Goal: Task Accomplishment & Management: Manage account settings

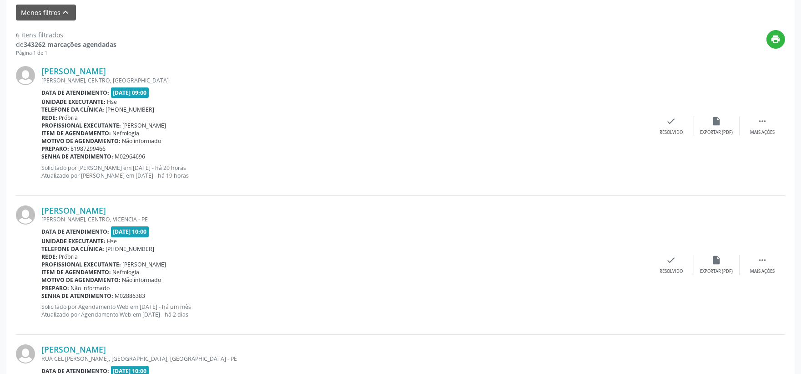
scroll to position [353, 0]
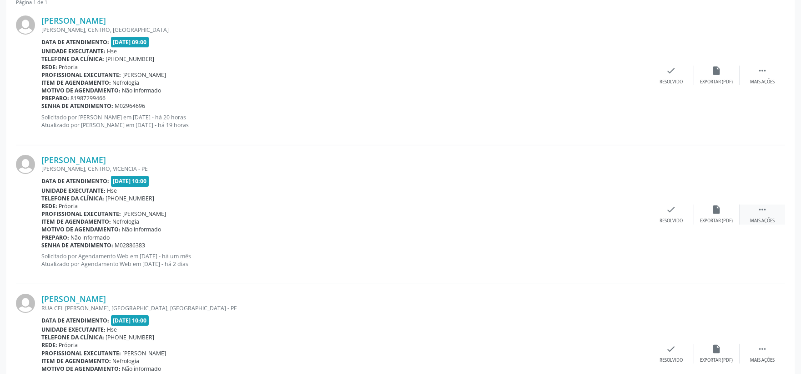
click at [759, 212] on icon "" at bounding box center [762, 209] width 10 height 10
click at [718, 213] on icon "alarm_off" at bounding box center [717, 209] width 10 height 10
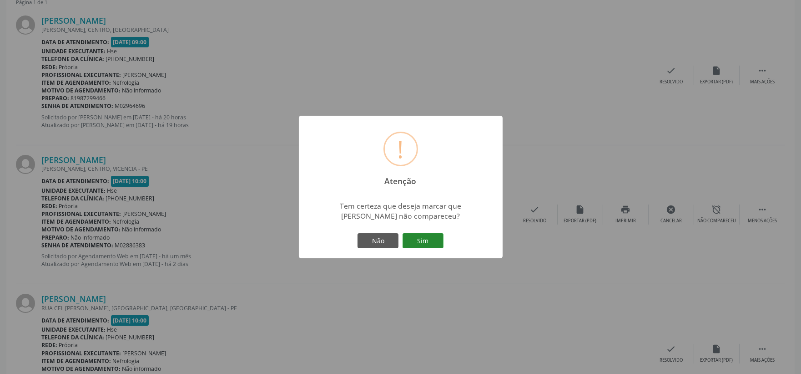
click at [431, 239] on button "Sim" at bounding box center [423, 240] width 41 height 15
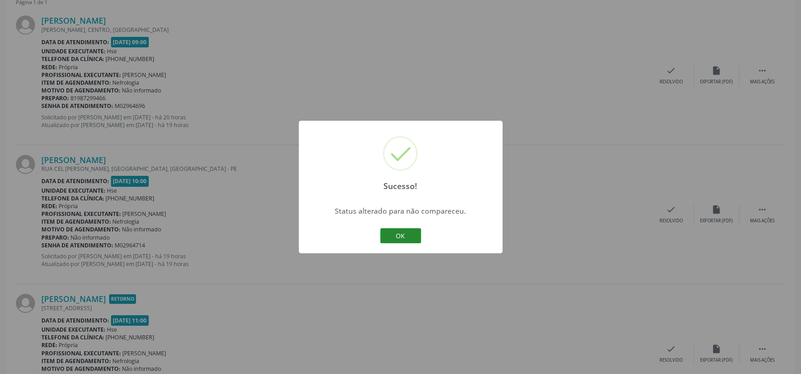
click at [394, 237] on button "OK" at bounding box center [400, 235] width 41 height 15
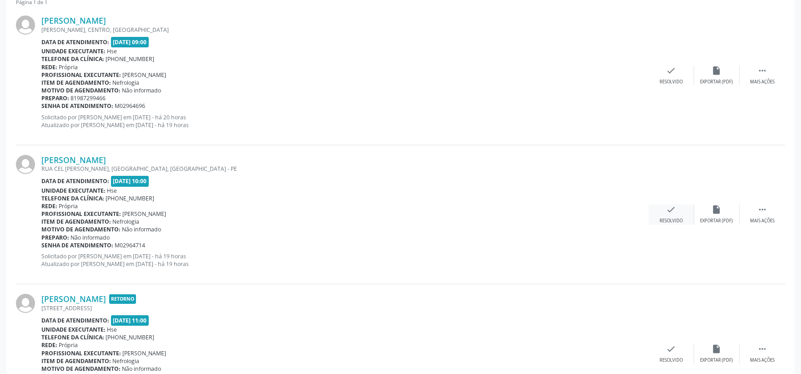
click at [671, 212] on icon "check" at bounding box center [671, 209] width 10 height 10
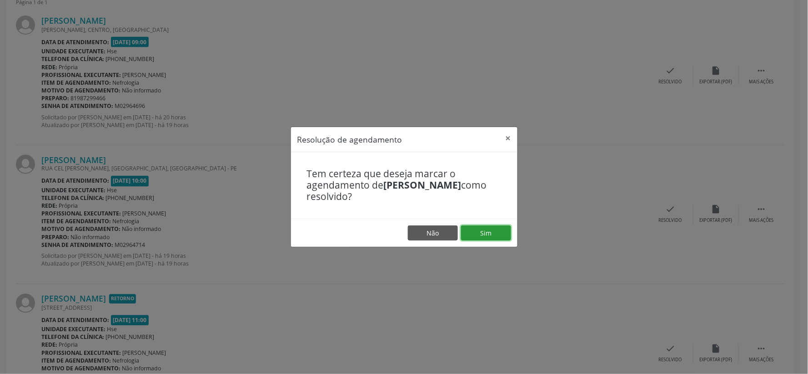
click at [495, 230] on button "Sim" at bounding box center [486, 232] width 50 height 15
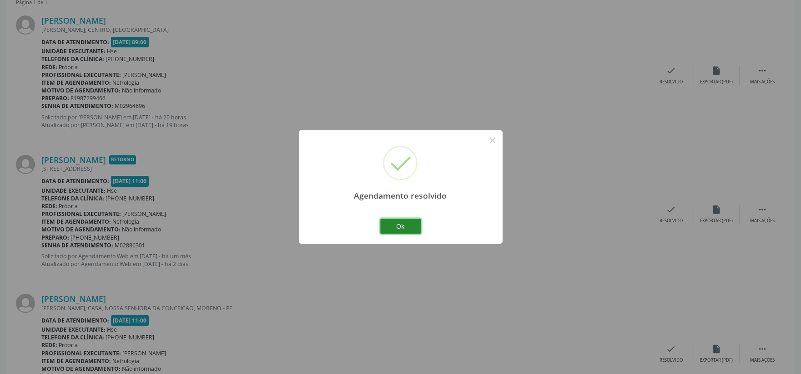
click at [405, 226] on button "Ok" at bounding box center [400, 225] width 41 height 15
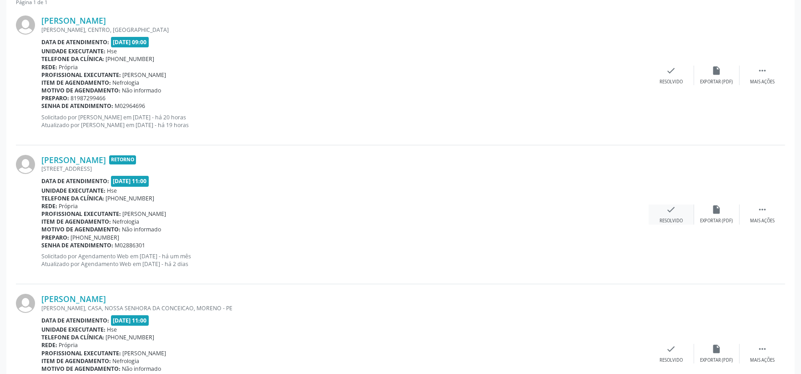
click at [672, 209] on icon "check" at bounding box center [671, 209] width 10 height 10
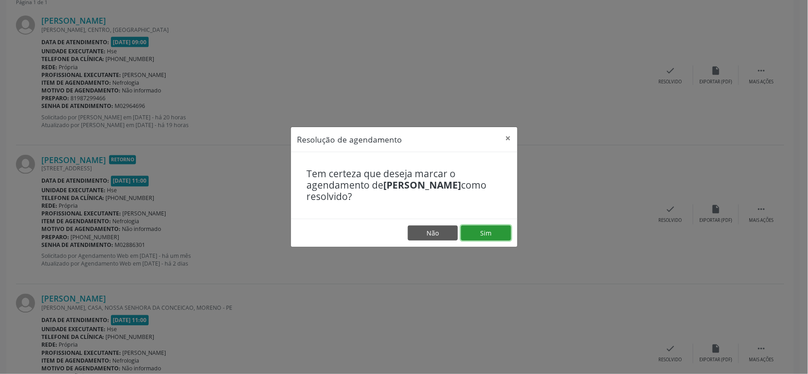
click at [498, 228] on button "Sim" at bounding box center [486, 232] width 50 height 15
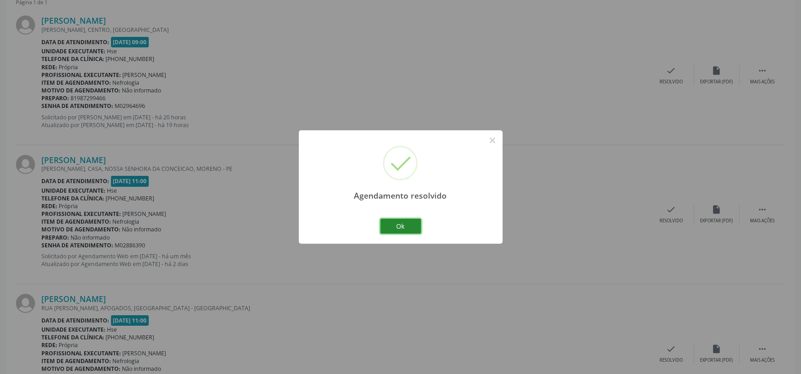
click at [406, 221] on button "Ok" at bounding box center [400, 225] width 41 height 15
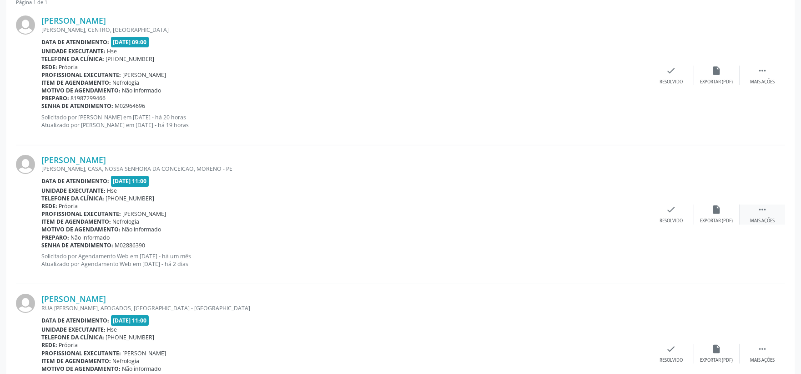
click at [755, 217] on div "Mais ações" at bounding box center [762, 220] width 25 height 6
click at [730, 217] on div "Não compareceu" at bounding box center [716, 220] width 39 height 6
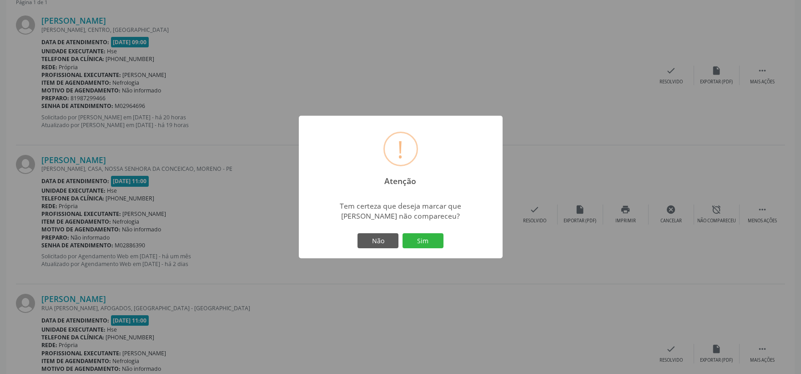
click at [437, 231] on div "Não Sim" at bounding box center [401, 240] width 90 height 19
click at [432, 241] on button "Sim" at bounding box center [423, 240] width 41 height 15
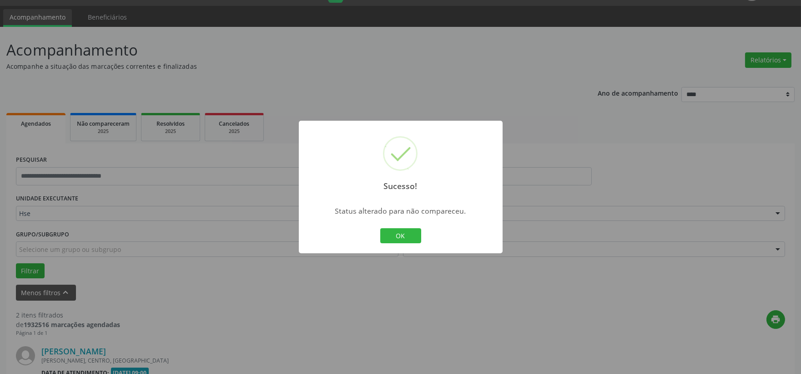
scroll to position [279, 0]
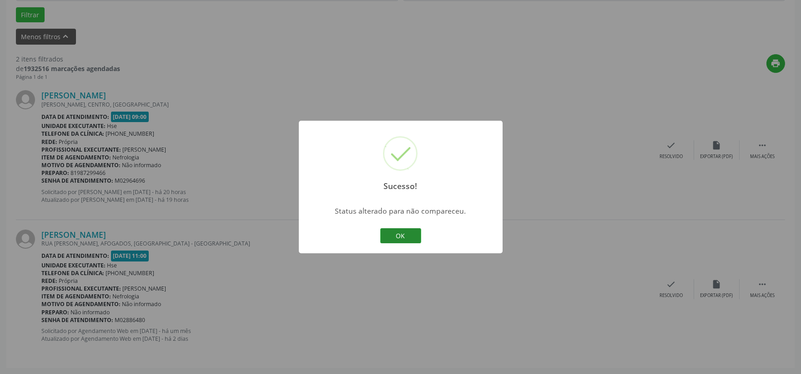
click at [406, 232] on button "OK" at bounding box center [400, 235] width 41 height 15
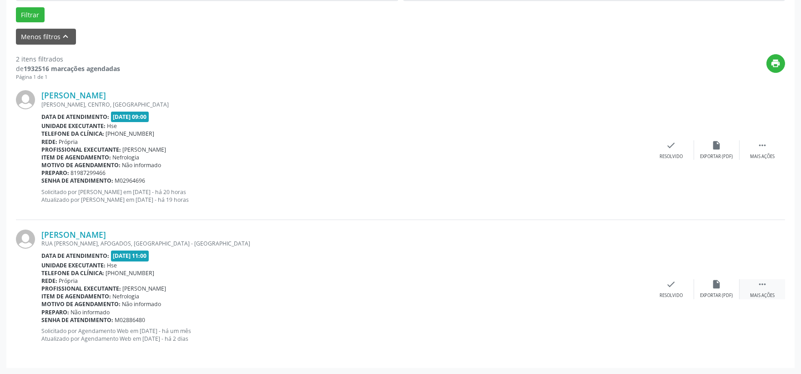
click at [767, 289] on div " Mais ações" at bounding box center [762, 289] width 45 height 20
click at [727, 290] on div "alarm_off Não compareceu" at bounding box center [716, 289] width 45 height 20
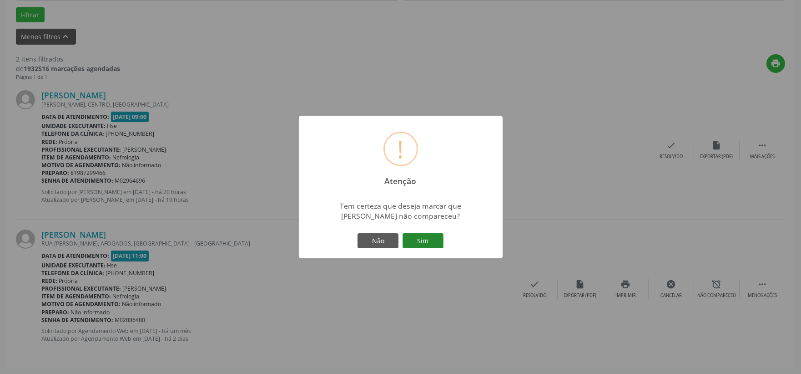
click at [429, 244] on button "Sim" at bounding box center [423, 240] width 41 height 15
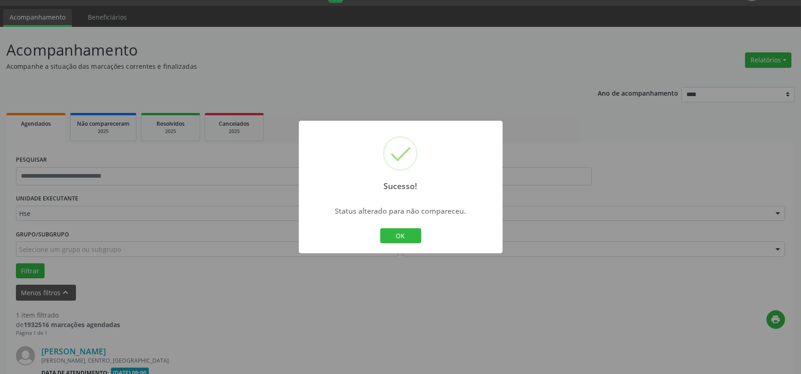
scroll to position [140, 0]
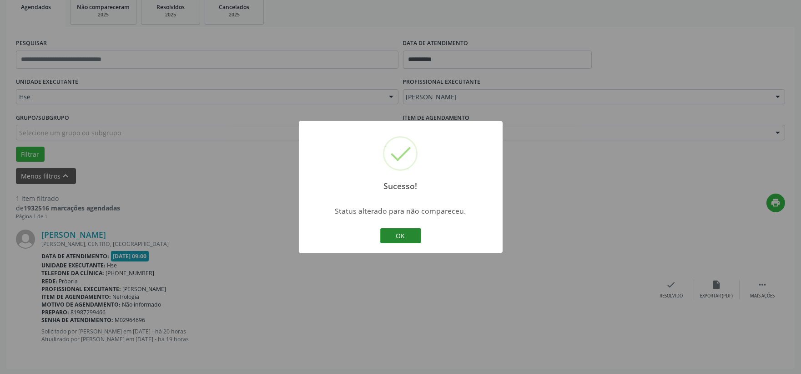
click at [405, 238] on button "OK" at bounding box center [400, 235] width 41 height 15
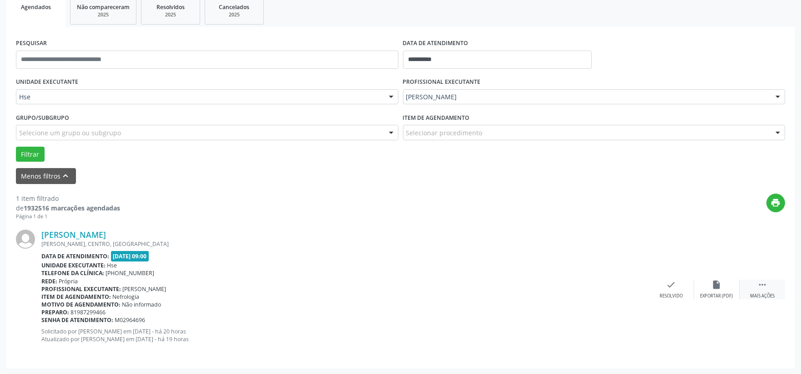
click at [765, 293] on div "Mais ações" at bounding box center [762, 296] width 25 height 6
click at [722, 283] on div "alarm_off Não compareceu" at bounding box center [716, 289] width 45 height 20
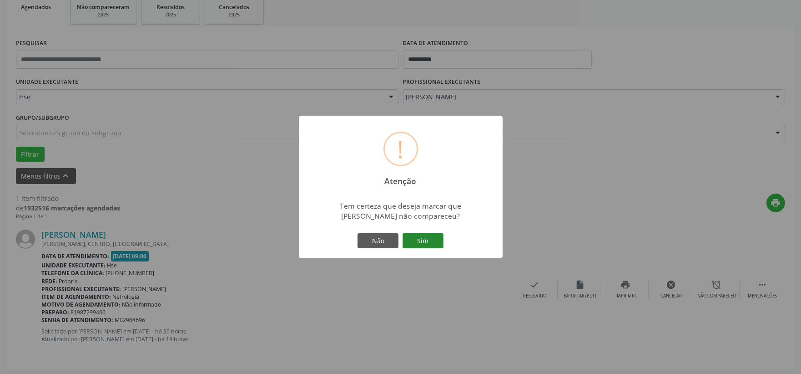
click at [433, 237] on button "Sim" at bounding box center [423, 240] width 41 height 15
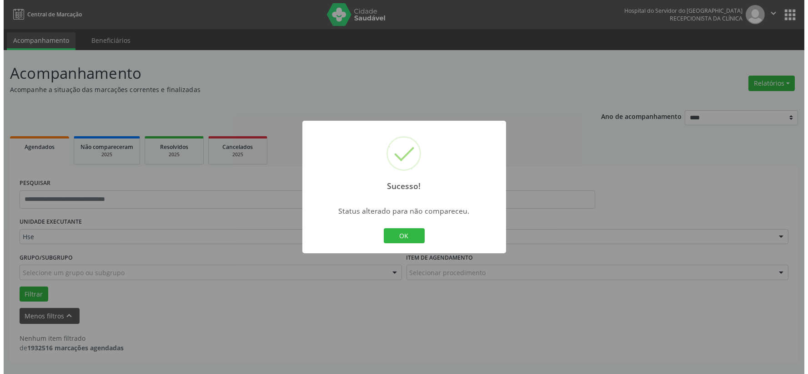
scroll to position [0, 0]
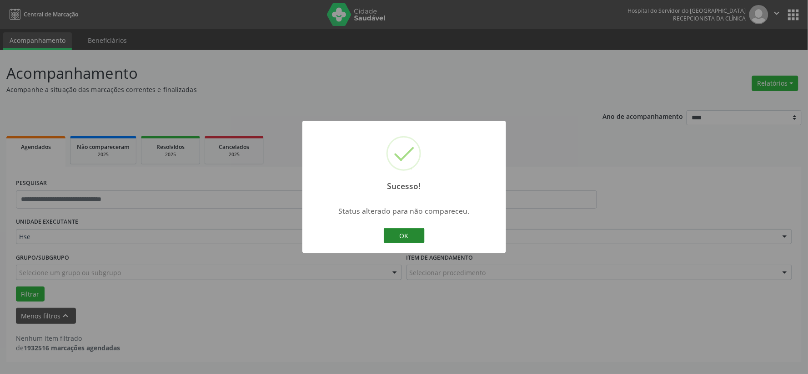
click at [387, 235] on button "OK" at bounding box center [404, 235] width 41 height 15
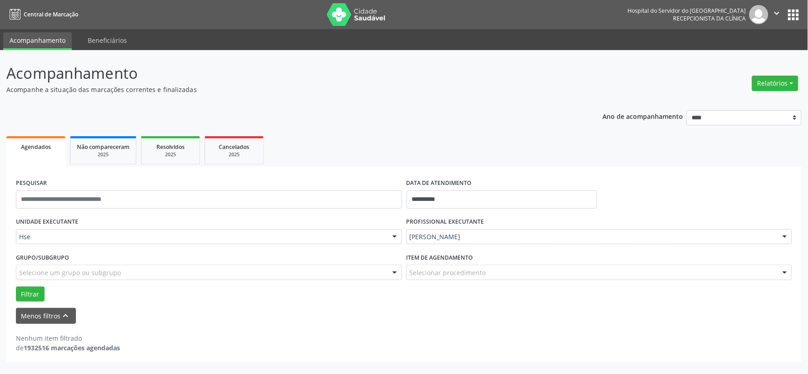
click at [356, 19] on img at bounding box center [356, 14] width 59 height 23
